Goal: Information Seeking & Learning: Find specific page/section

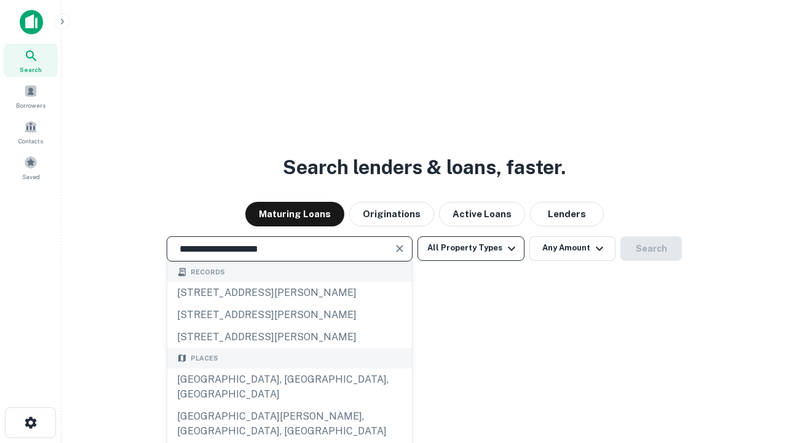
click at [289, 405] on div "[GEOGRAPHIC_DATA], [GEOGRAPHIC_DATA], [GEOGRAPHIC_DATA]" at bounding box center [289, 386] width 245 height 37
click at [471, 248] on button "All Property Types" at bounding box center [471, 248] width 107 height 25
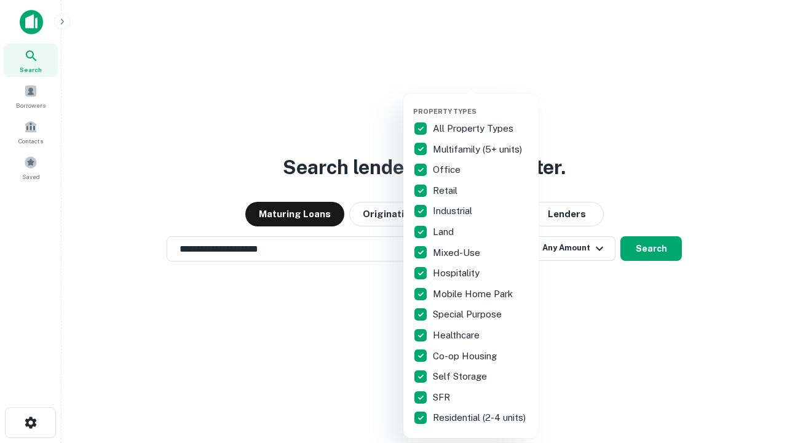
type input "**********"
click at [481, 103] on button "button" at bounding box center [480, 103] width 135 height 1
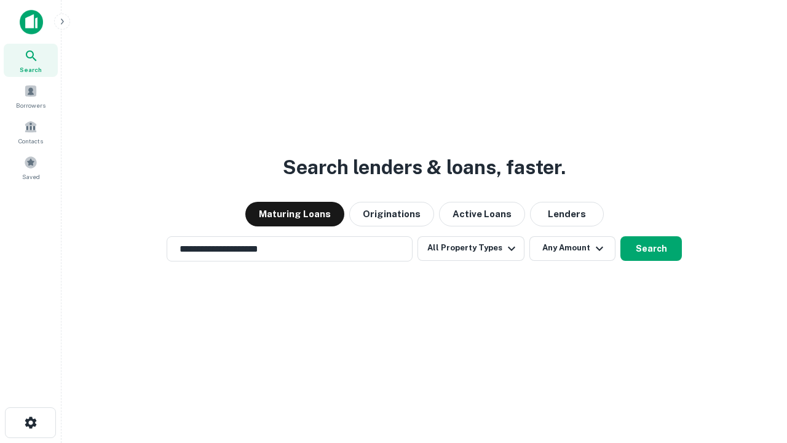
scroll to position [19, 0]
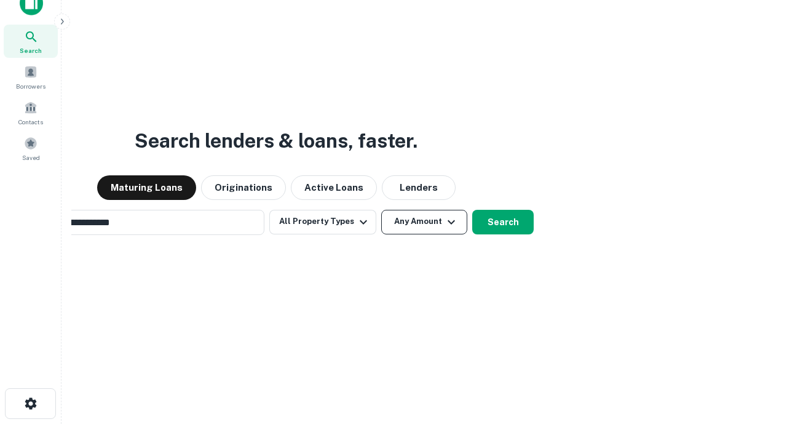
click at [381, 210] on button "Any Amount" at bounding box center [424, 222] width 86 height 25
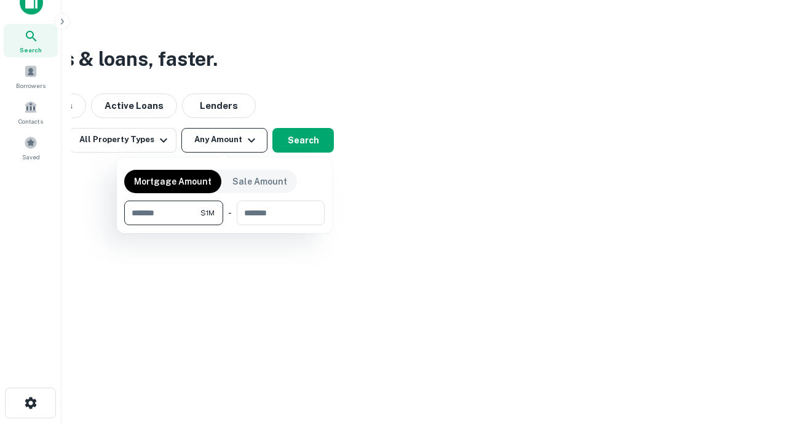
type input "*******"
click at [225, 225] on button "button" at bounding box center [224, 225] width 201 height 1
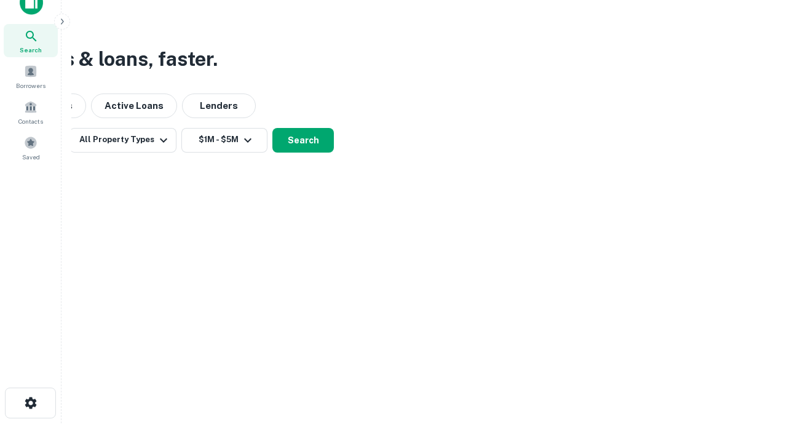
scroll to position [19, 0]
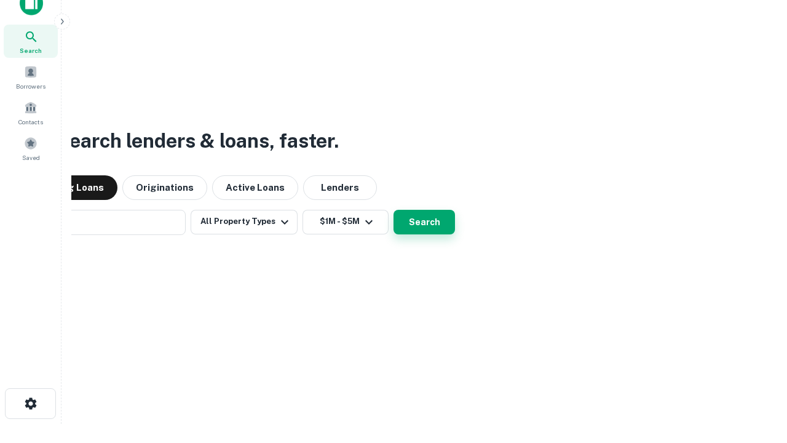
click at [394, 210] on button "Search" at bounding box center [425, 222] width 62 height 25
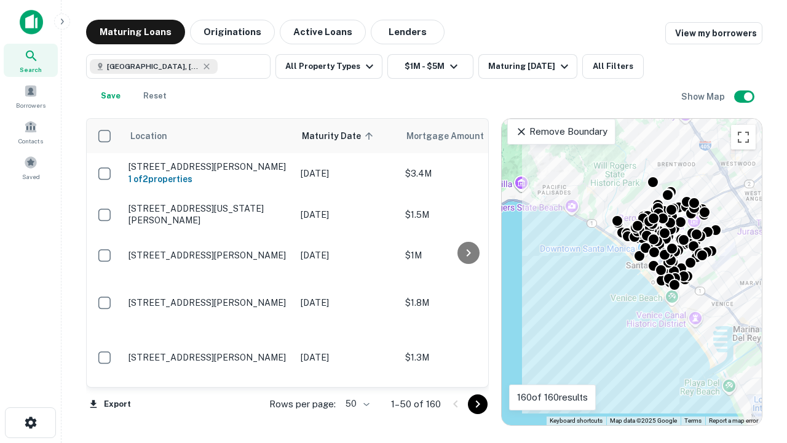
click at [356, 404] on body "Search Borrowers Contacts Saved Maturing Loans Originations Active Loans Lender…" at bounding box center [393, 221] width 787 height 443
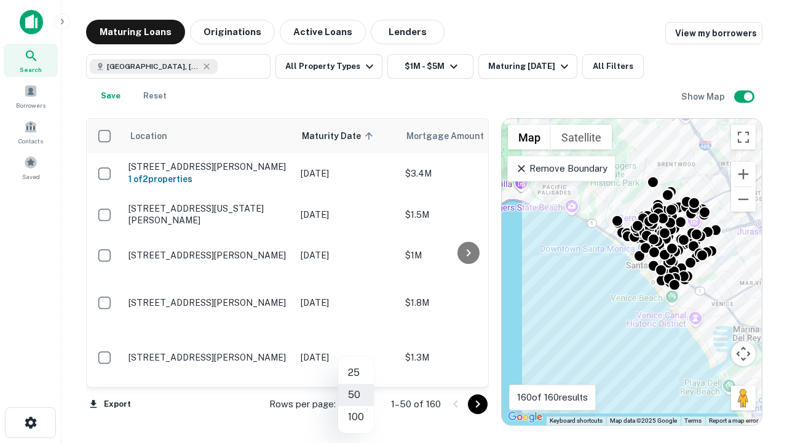
click at [356, 373] on li "25" at bounding box center [356, 373] width 36 height 22
